Goal: Information Seeking & Learning: Learn about a topic

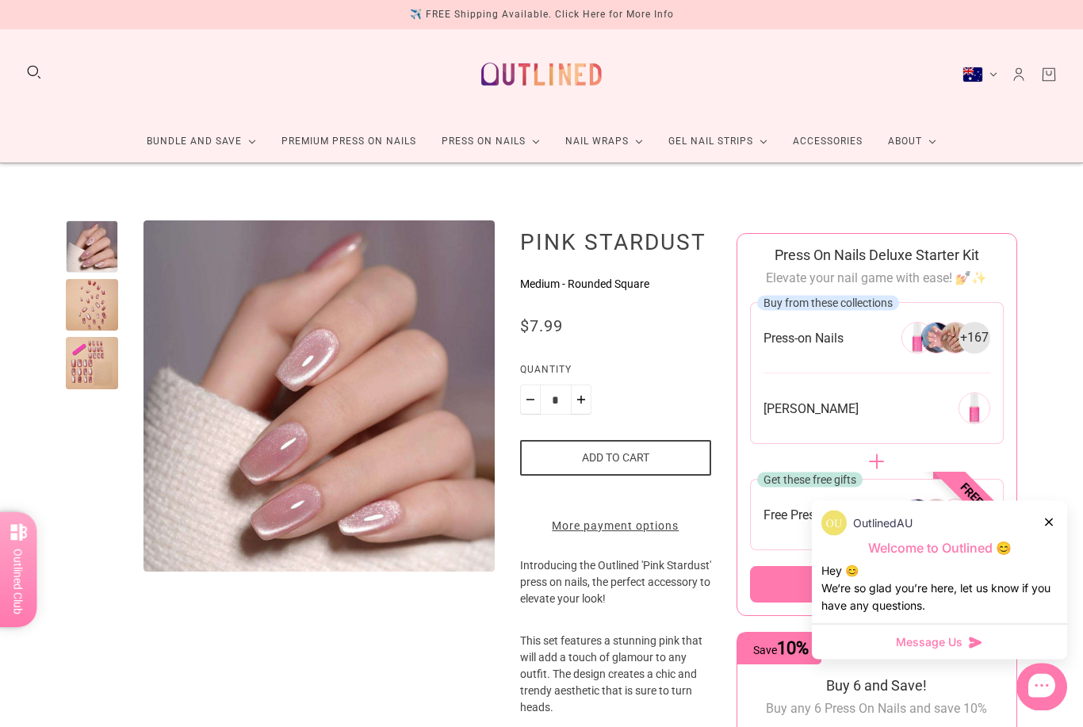
click at [103, 358] on div at bounding box center [92, 364] width 52 height 52
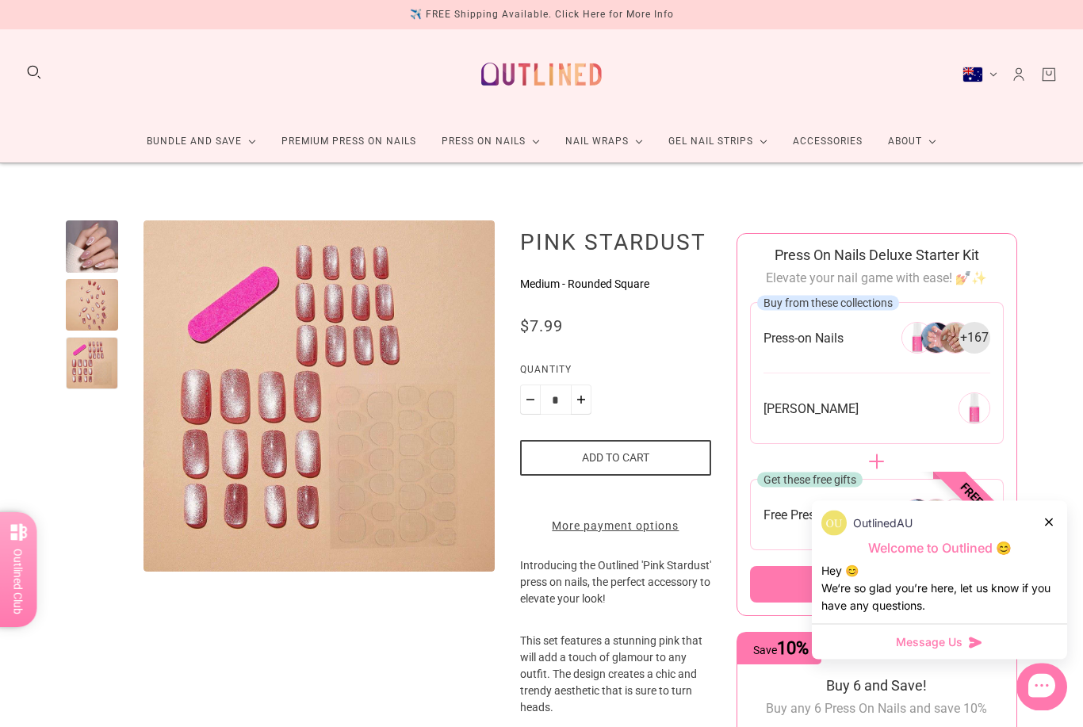
scroll to position [2, 0]
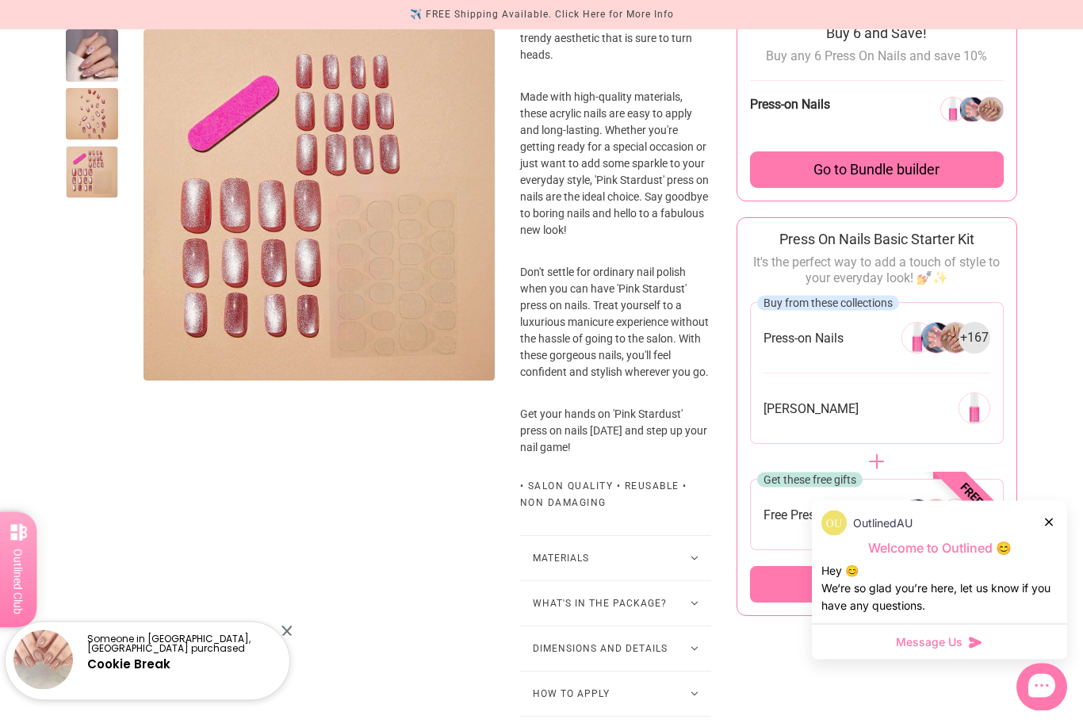
click at [562, 626] on button "What's in the package?" at bounding box center [615, 604] width 191 height 44
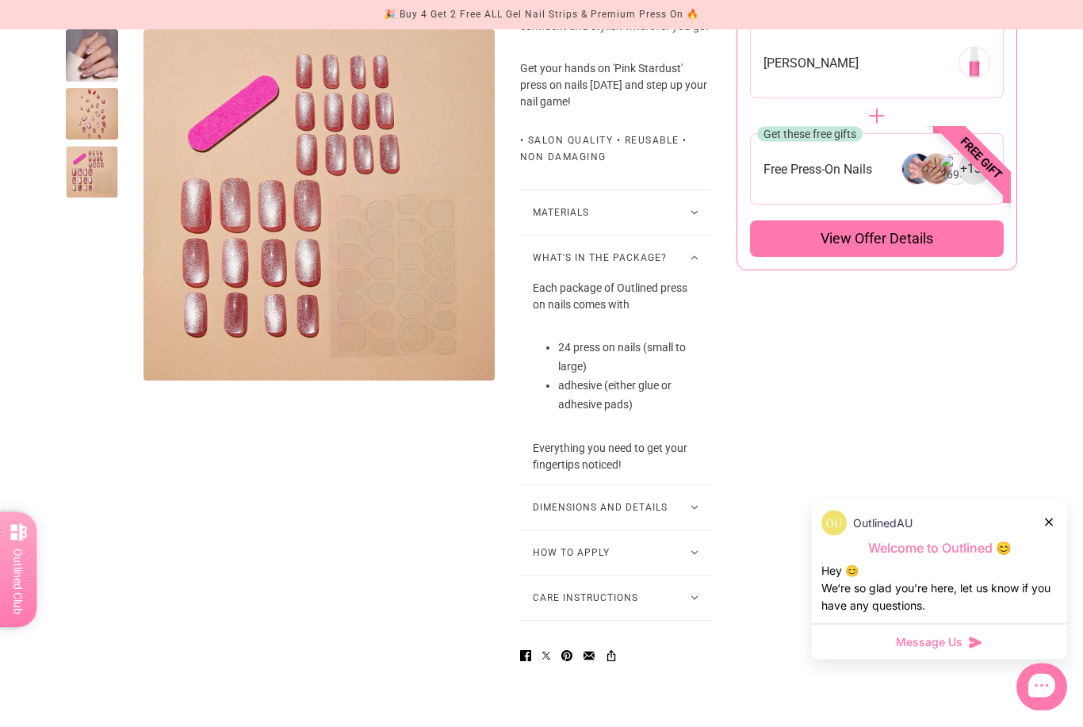
click at [565, 531] on button "Dimensions and Details" at bounding box center [615, 508] width 191 height 44
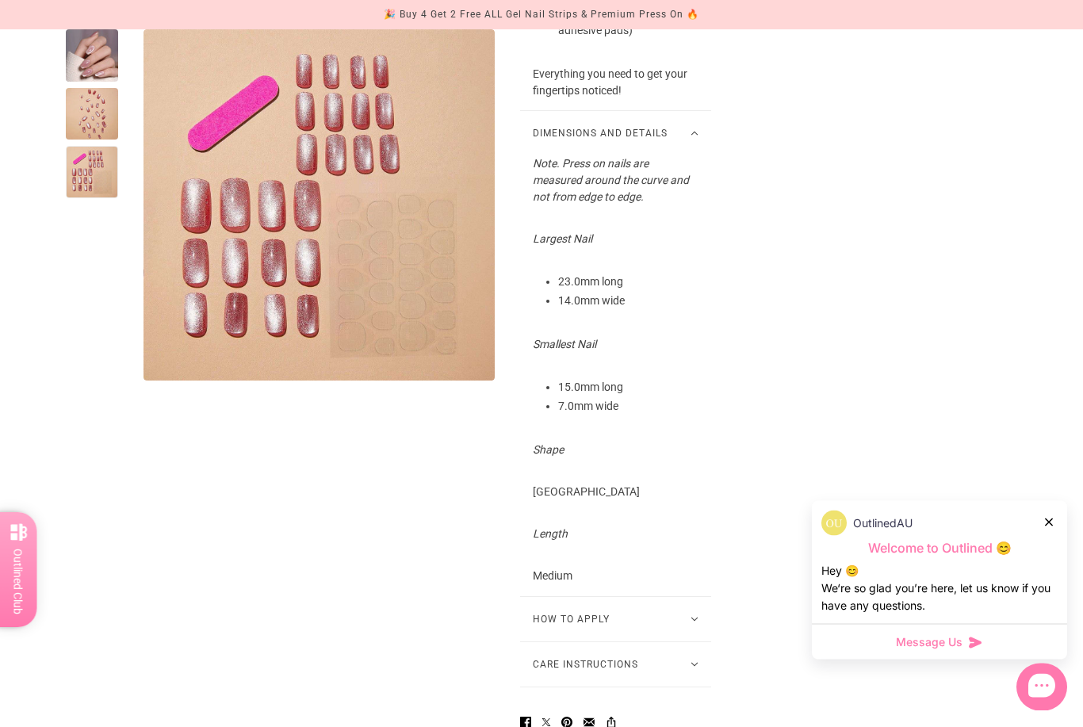
scroll to position [1375, 0]
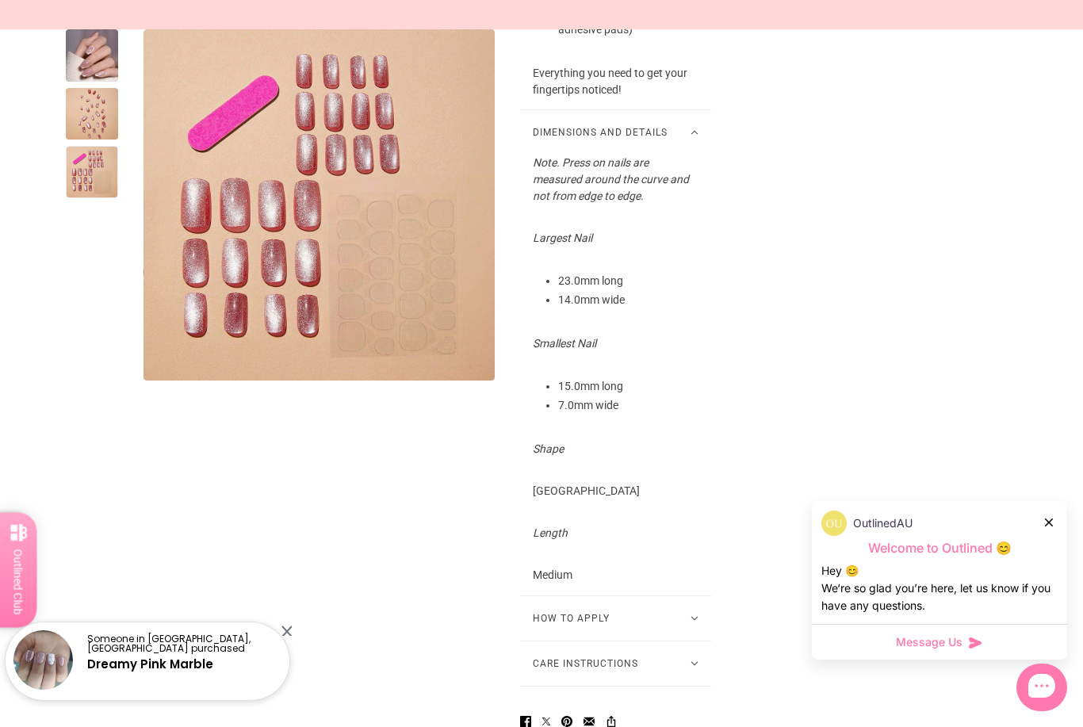
click at [573, 641] on button "How to Apply" at bounding box center [615, 618] width 191 height 44
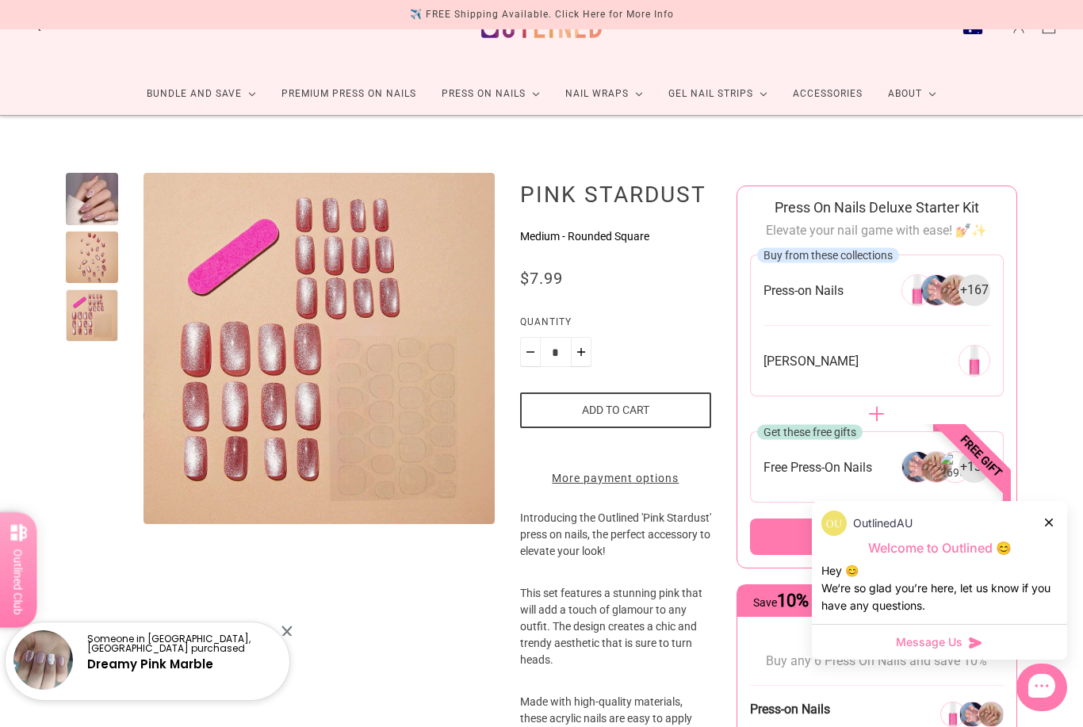
scroll to position [0, 0]
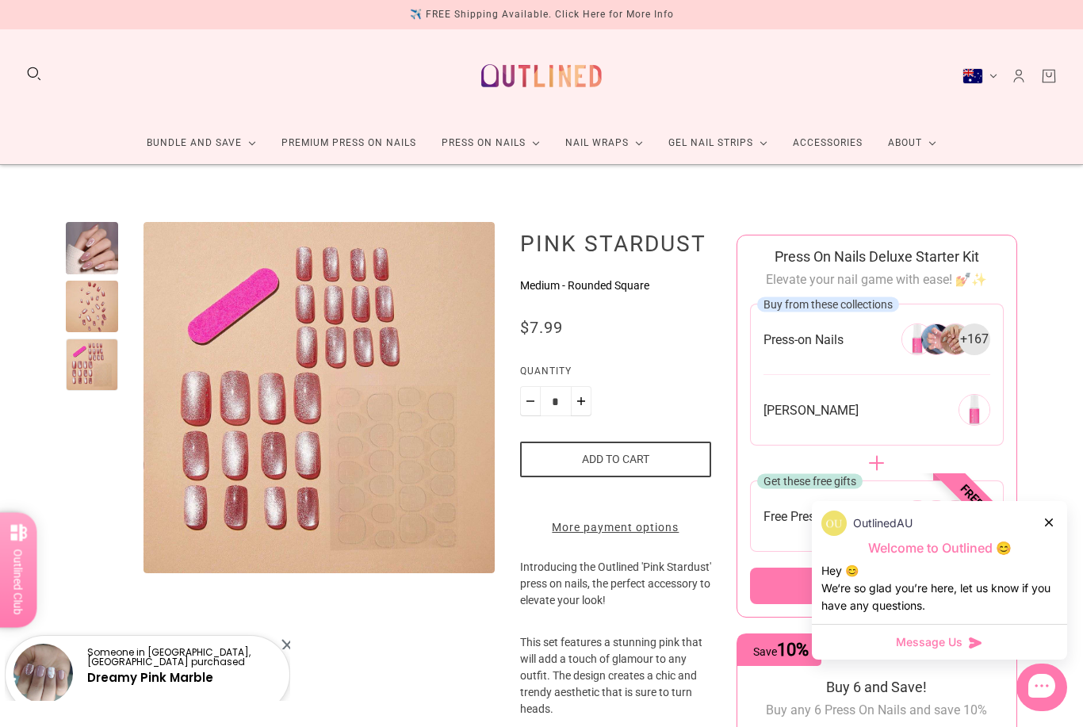
click at [434, 4] on div "✈️ FREE Shipping Available. Click Here for More Info" at bounding box center [542, 14] width 264 height 29
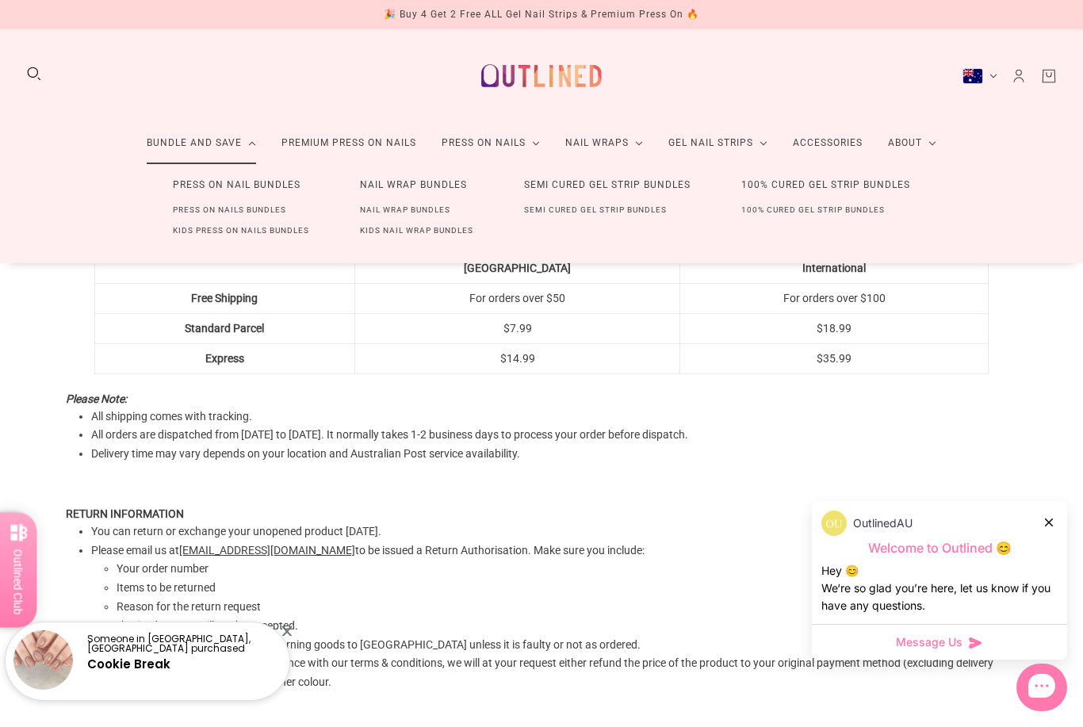
click at [266, 201] on link "Press On Nails Bundles" at bounding box center [229, 210] width 164 height 21
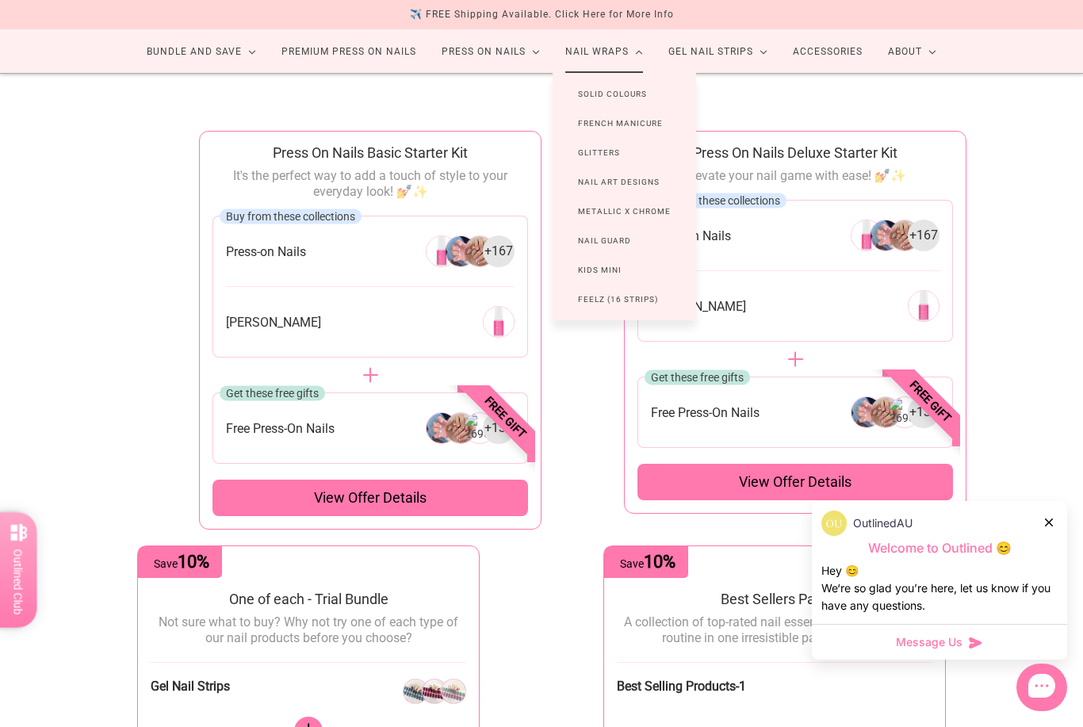
scroll to position [93, 0]
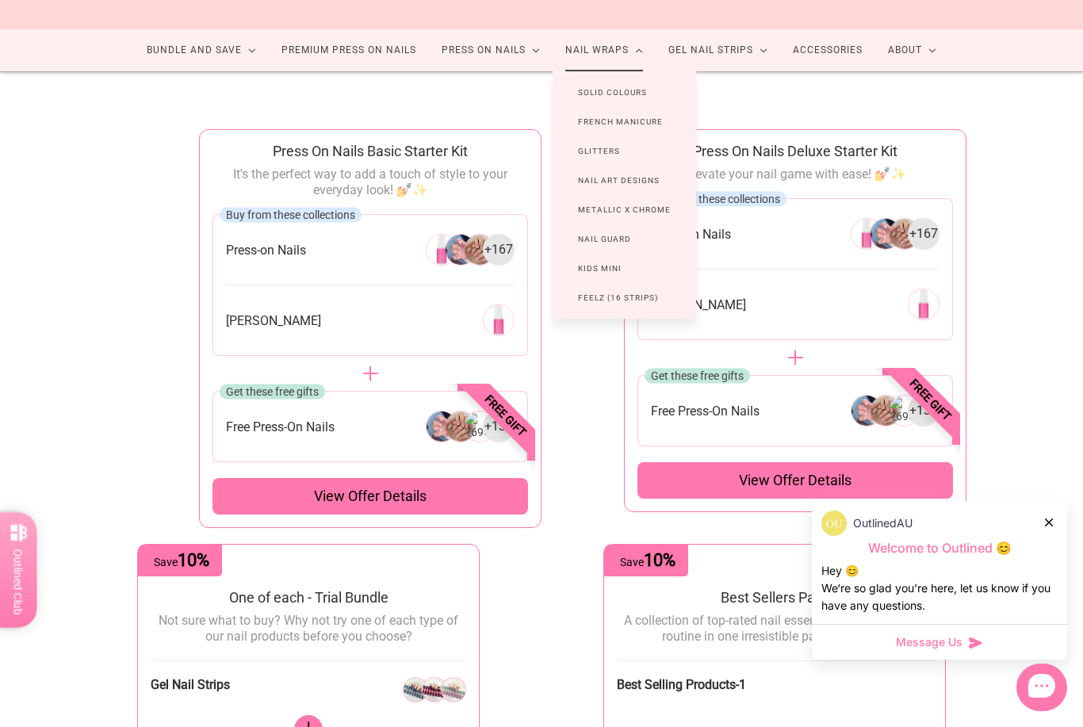
click at [191, 380] on div "Press On Nails Basic Starter Kit It's the perfect way to add a touch of style t…" at bounding box center [542, 599] width 952 height 941
click at [147, 416] on div "Press On Nails Basic Starter Kit It's the perfect way to add a touch of style t…" at bounding box center [542, 599] width 952 height 941
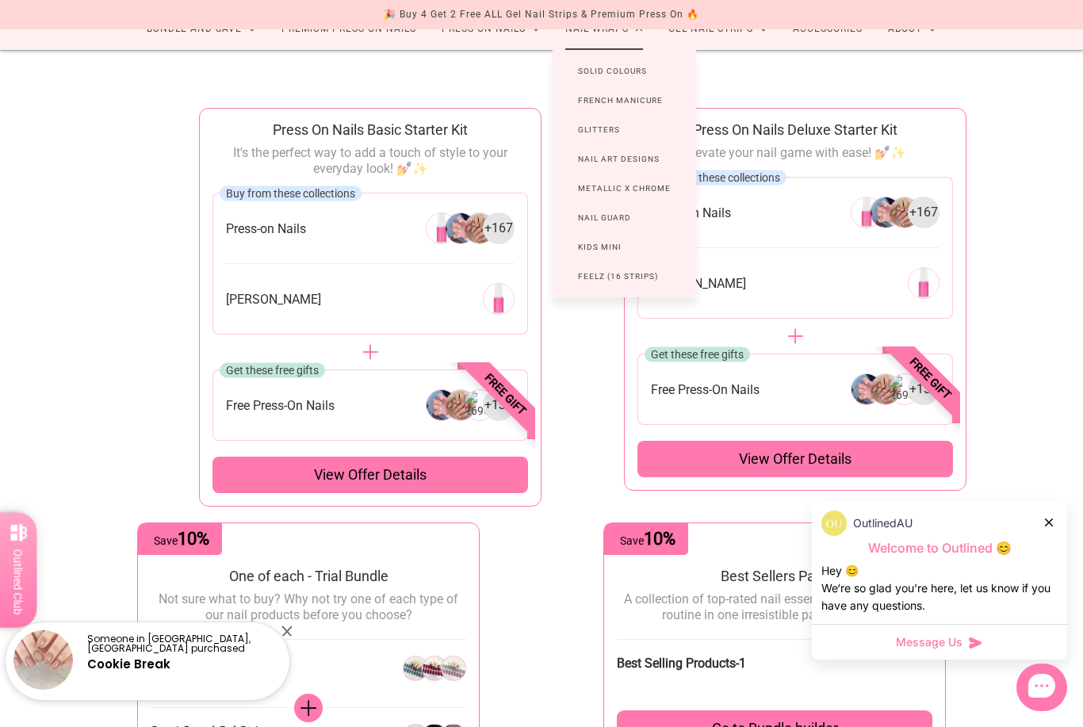
click at [991, 84] on div "Press On Nails Basic Starter Kit It's the perfect way to add a touch of style t…" at bounding box center [541, 578] width 1083 height 1055
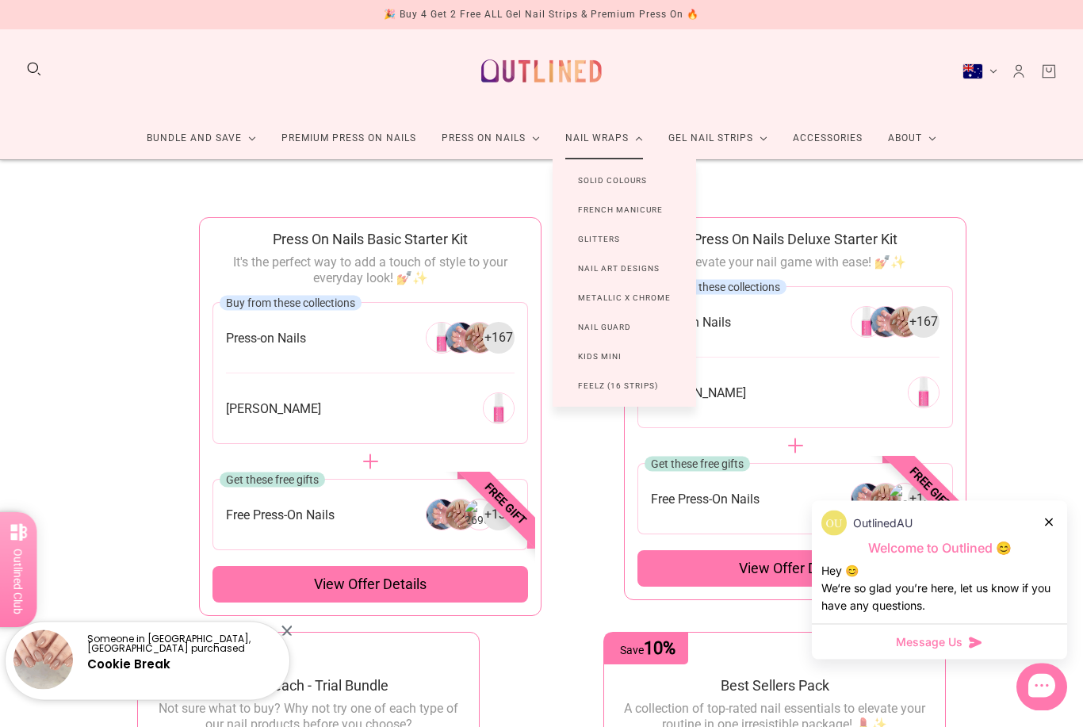
scroll to position [5, 0]
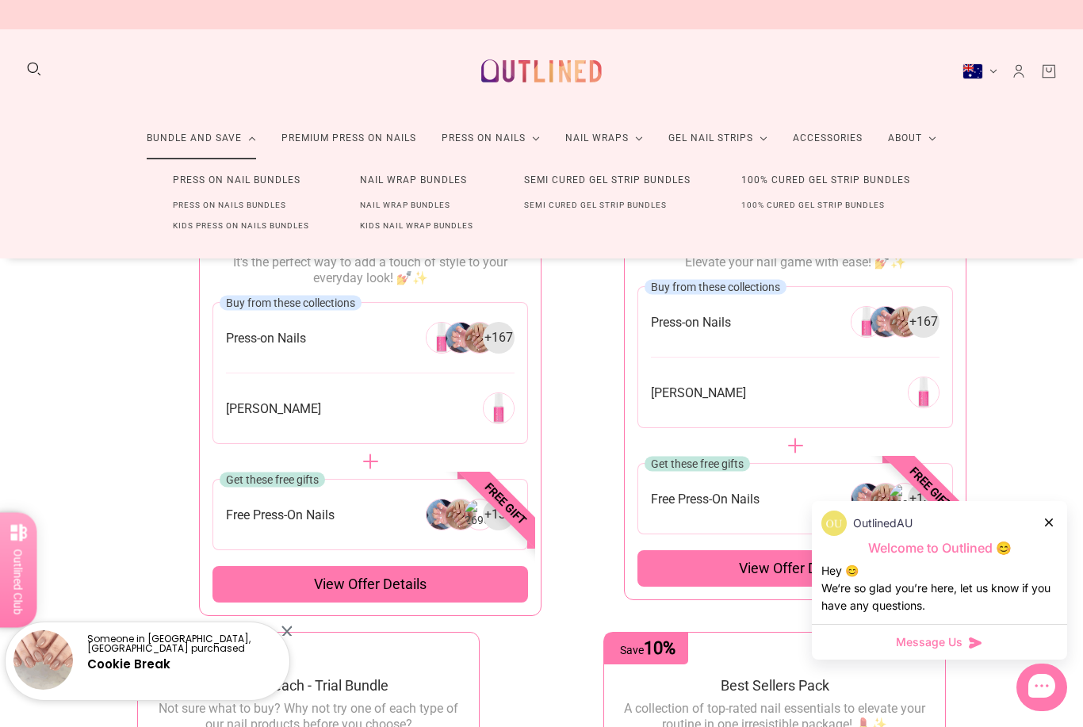
click at [127, 387] on div "Press On Nails Basic Starter Kit It's the perfect way to add a touch of style t…" at bounding box center [542, 687] width 952 height 941
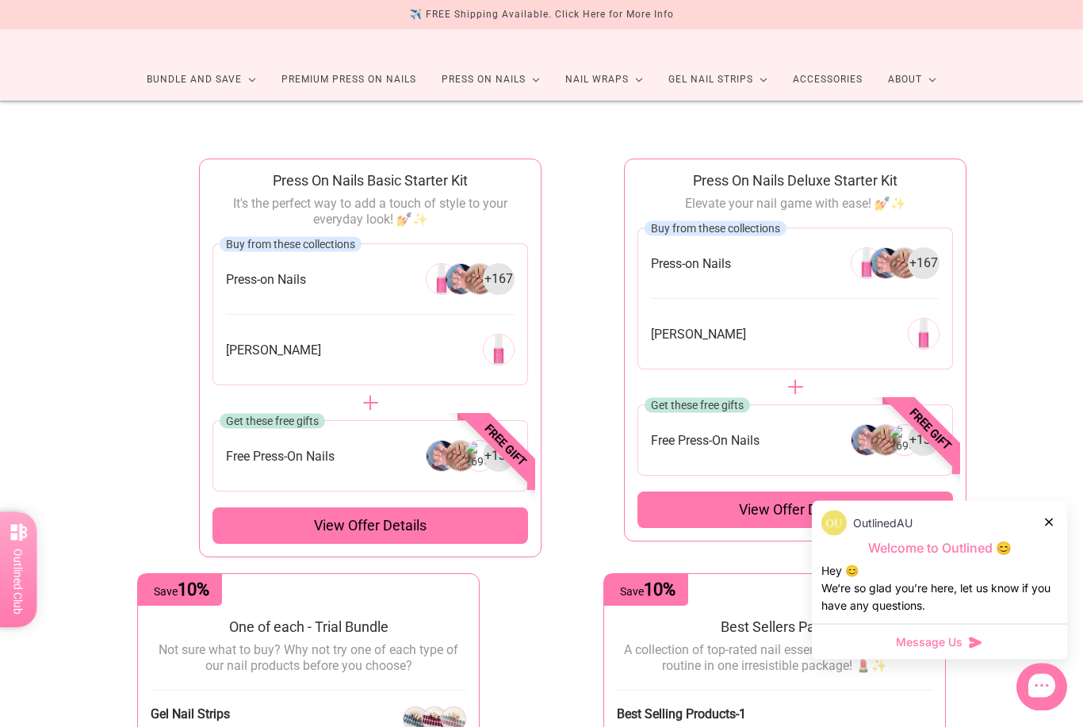
scroll to position [63, 0]
click at [381, 514] on div "View offer details" at bounding box center [371, 526] width 316 height 36
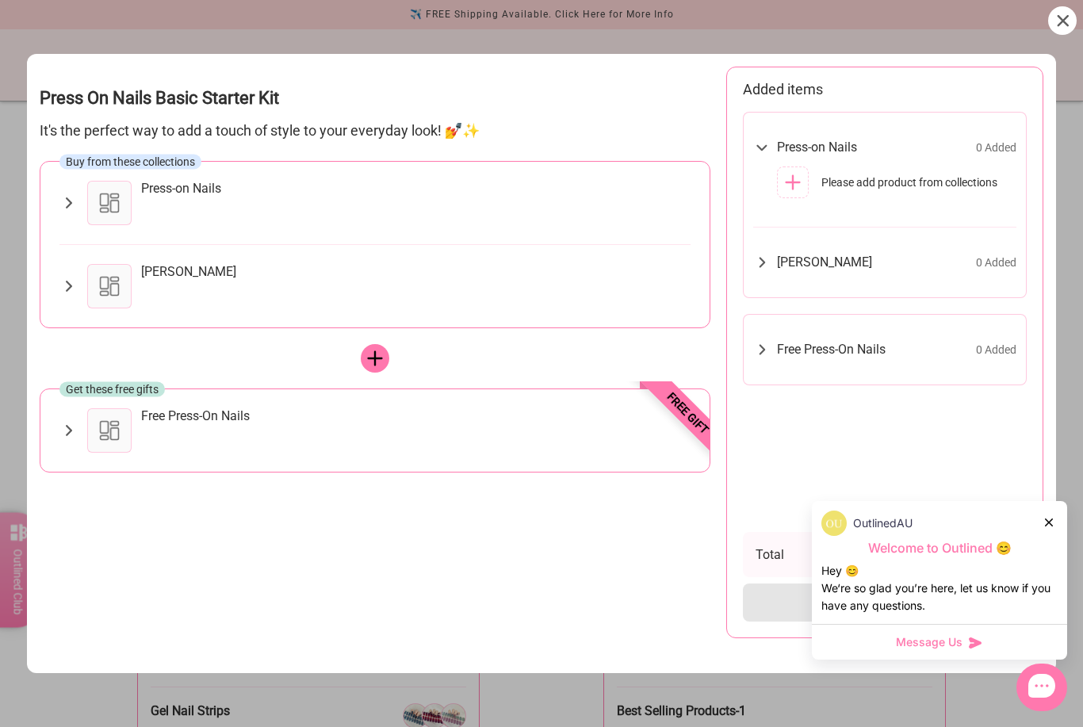
click at [79, 424] on div "Free Press-On Nails" at bounding box center [374, 430] width 631 height 44
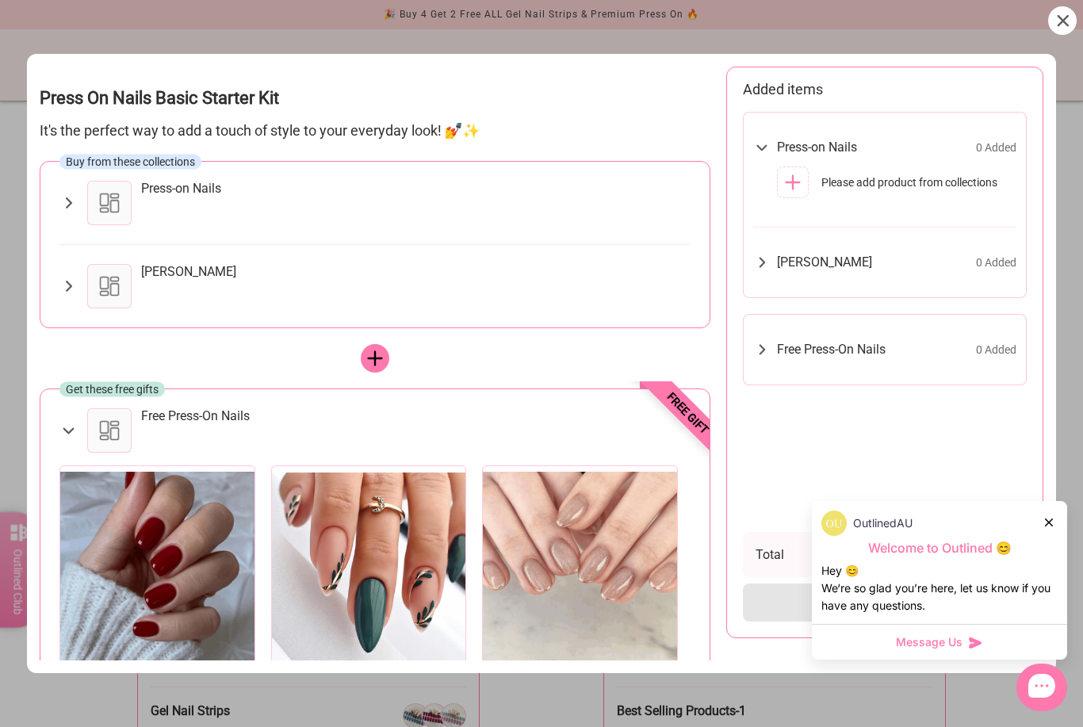
scroll to position [0, 0]
click at [107, 220] on div at bounding box center [109, 203] width 44 height 44
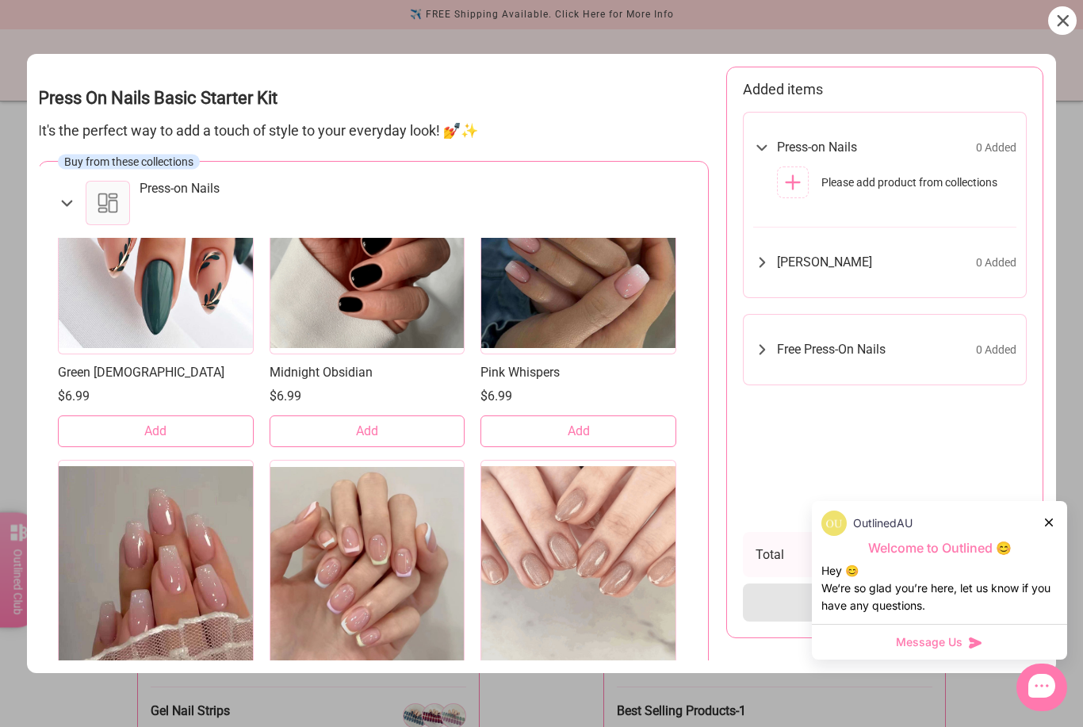
scroll to position [458, 0]
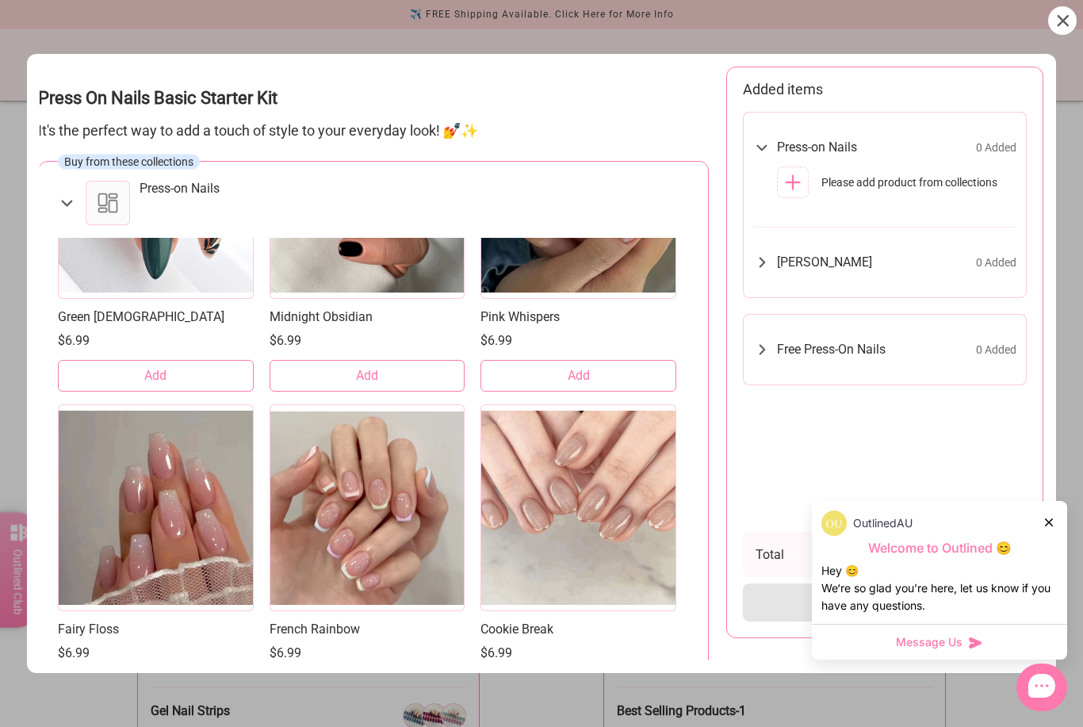
click at [2, 502] on div at bounding box center [541, 363] width 1083 height 727
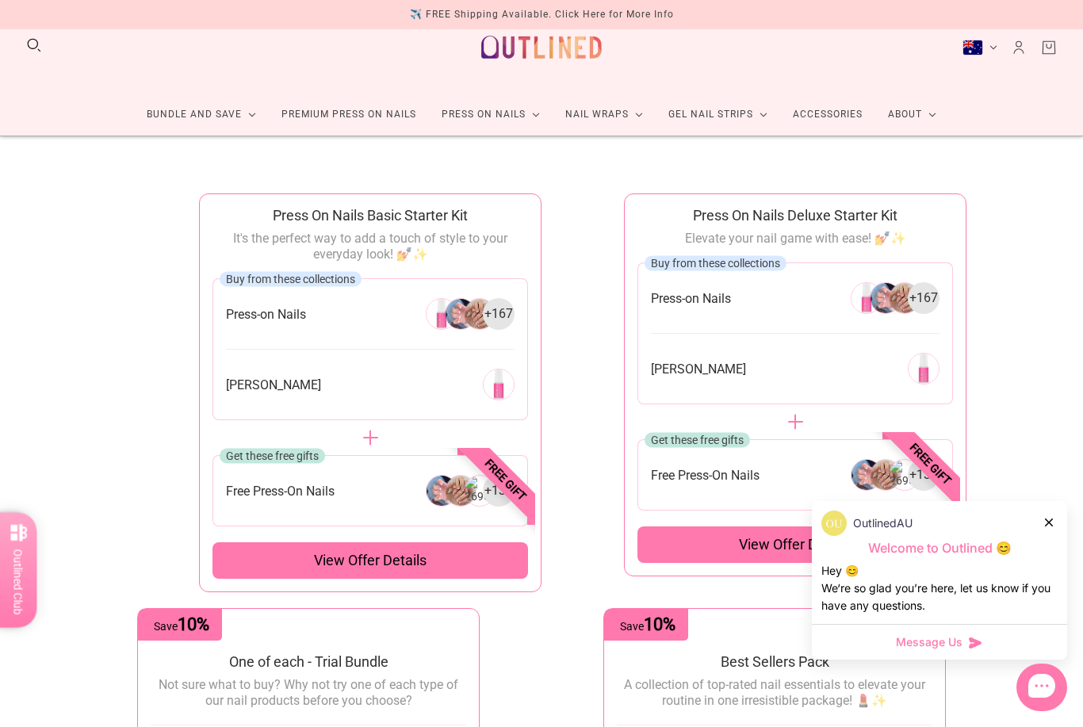
scroll to position [0, 0]
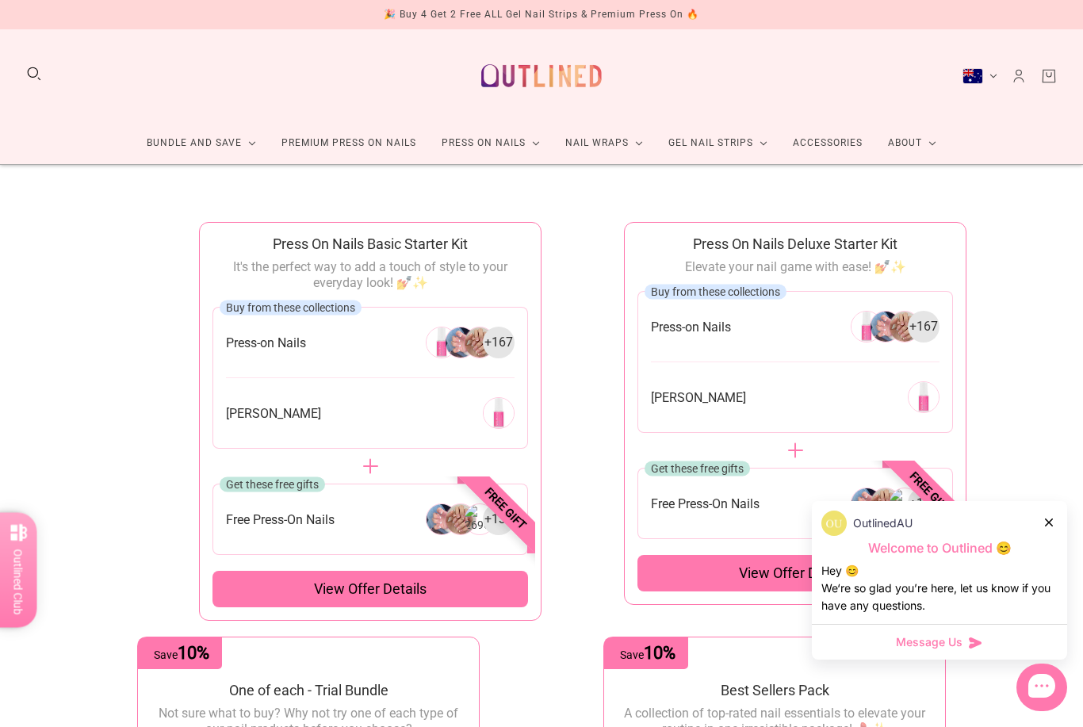
click at [309, 138] on link "Premium Press On Nails" at bounding box center [349, 143] width 160 height 42
